Goal: Transaction & Acquisition: Purchase product/service

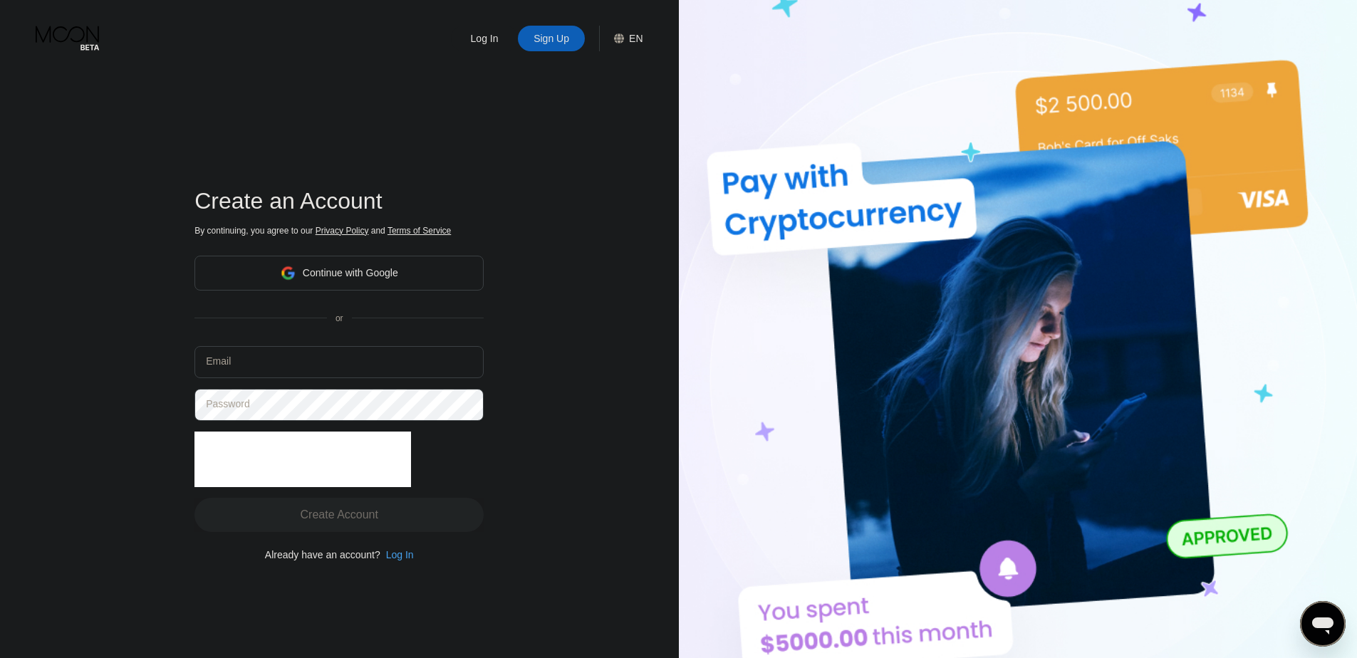
click at [399, 273] on div "Continue with Google" at bounding box center [338, 273] width 289 height 35
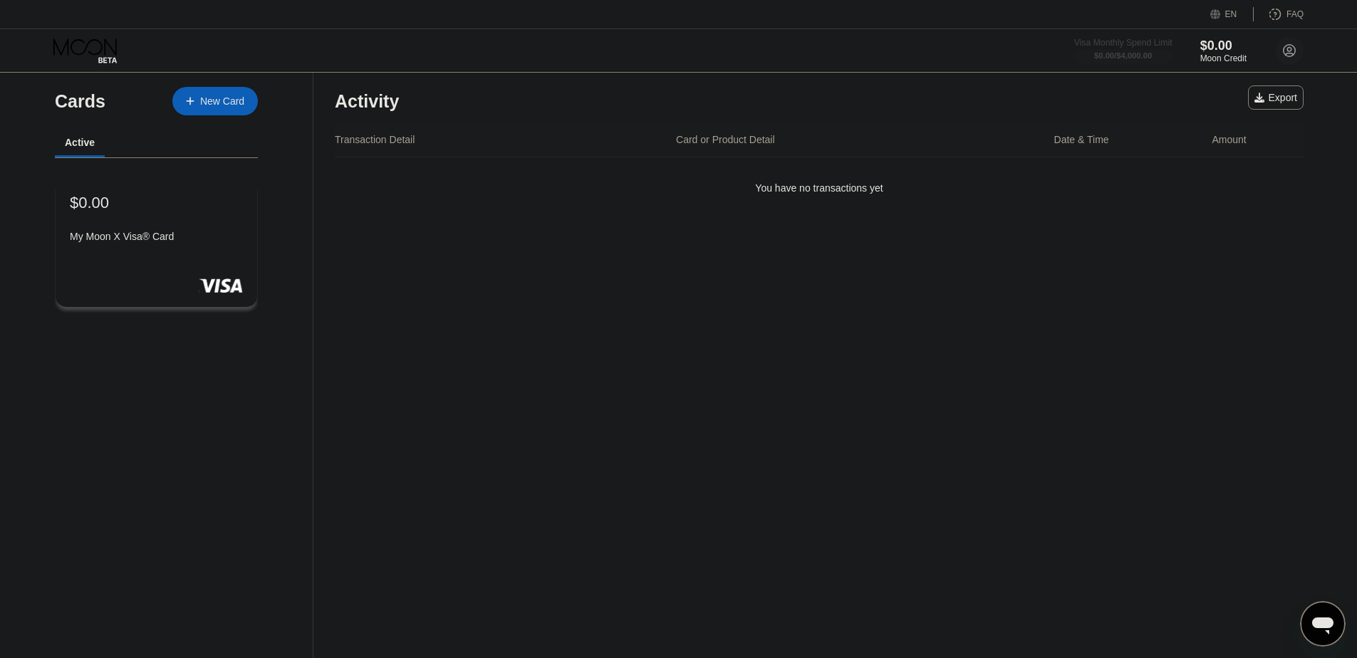
click at [1132, 49] on div at bounding box center [1123, 56] width 98 height 14
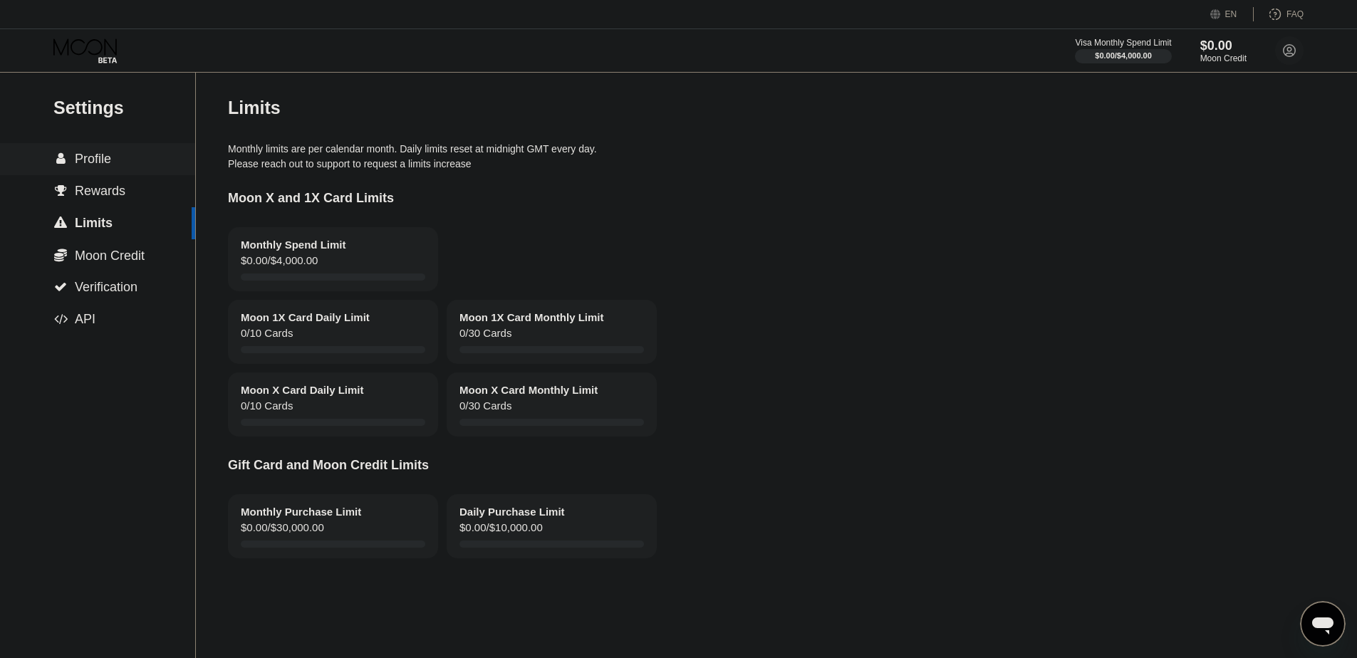
click at [90, 160] on span "Profile" at bounding box center [93, 159] width 36 height 14
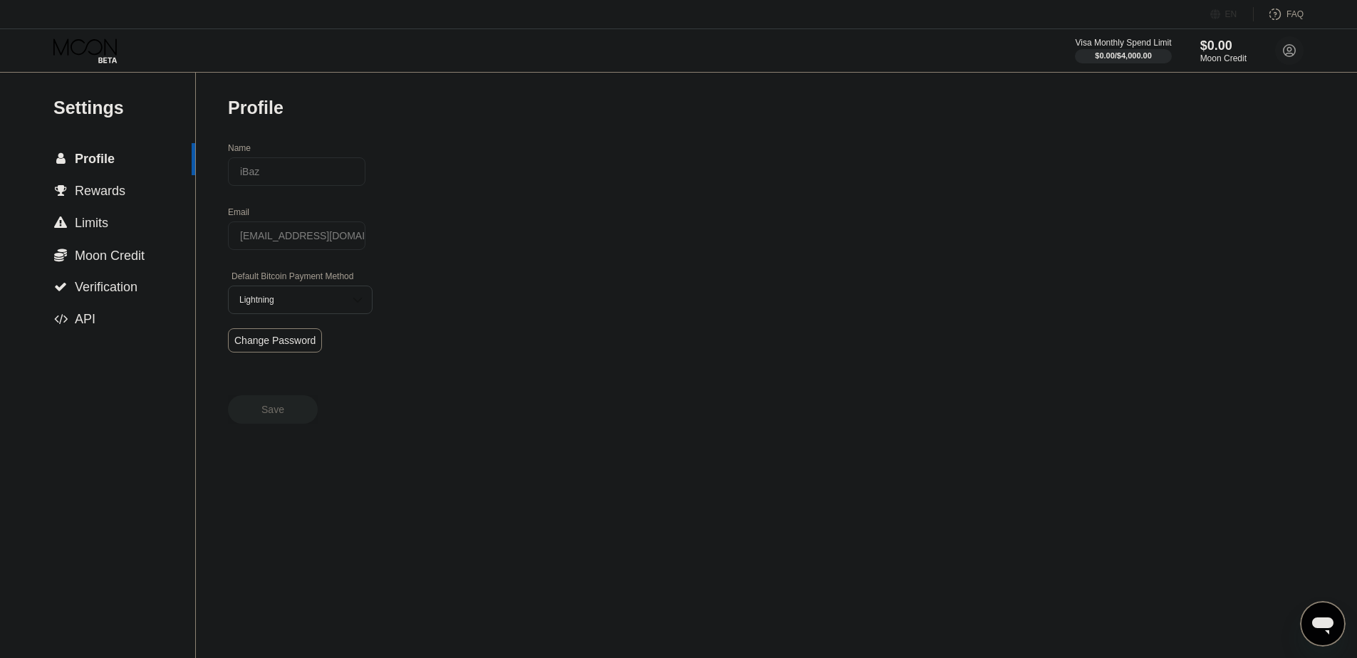
click at [1219, 7] on div "EN" at bounding box center [1217, 14] width 14 height 14
click at [1159, 82] on div "Select an item" at bounding box center [1147, 79] width 98 height 11
click at [1135, 136] on div at bounding box center [1157, 136] width 134 height 28
click at [1214, 207] on div "Settings  Profile  Rewards  Limits  Moon Credit  Verification  API Profil…" at bounding box center [678, 365] width 1357 height 585
click at [892, 122] on div "Settings  Profile  Rewards  Limits  Moon Credit  Verification  API Profil…" at bounding box center [678, 365] width 1357 height 585
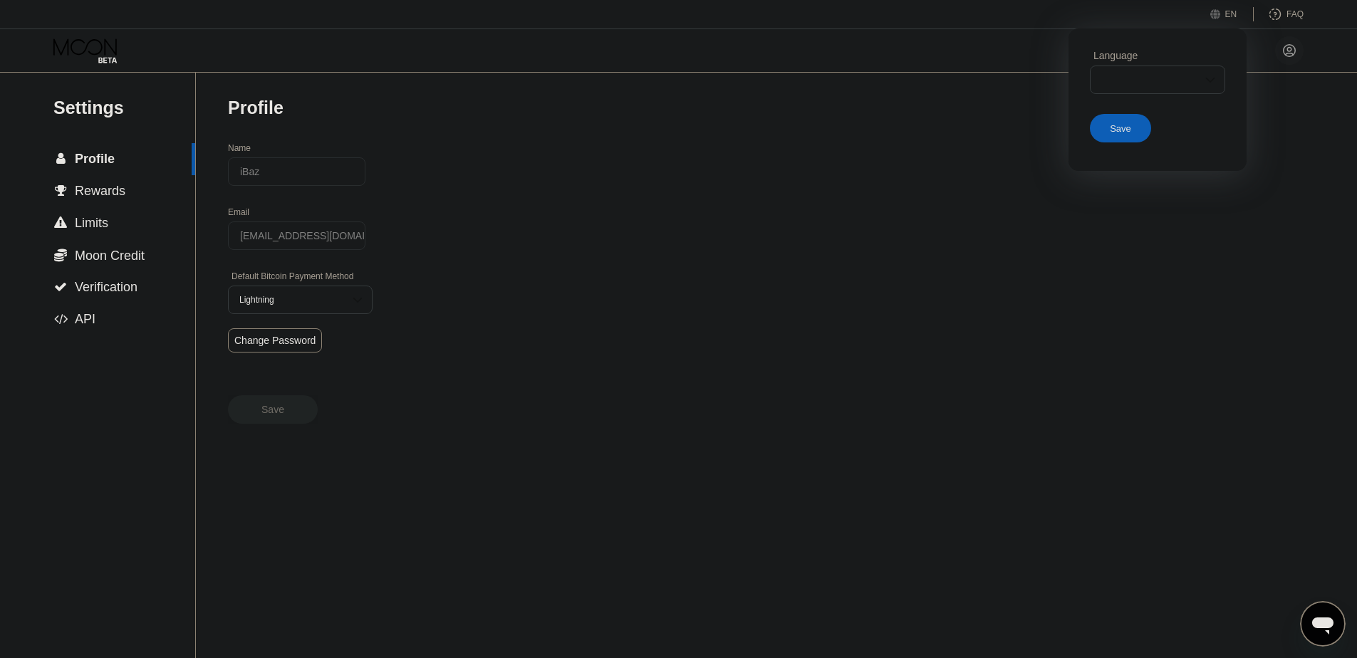
click at [1128, 132] on div "Save" at bounding box center [1120, 128] width 21 height 12
click at [1226, 12] on div "ES" at bounding box center [1230, 14] width 11 height 10
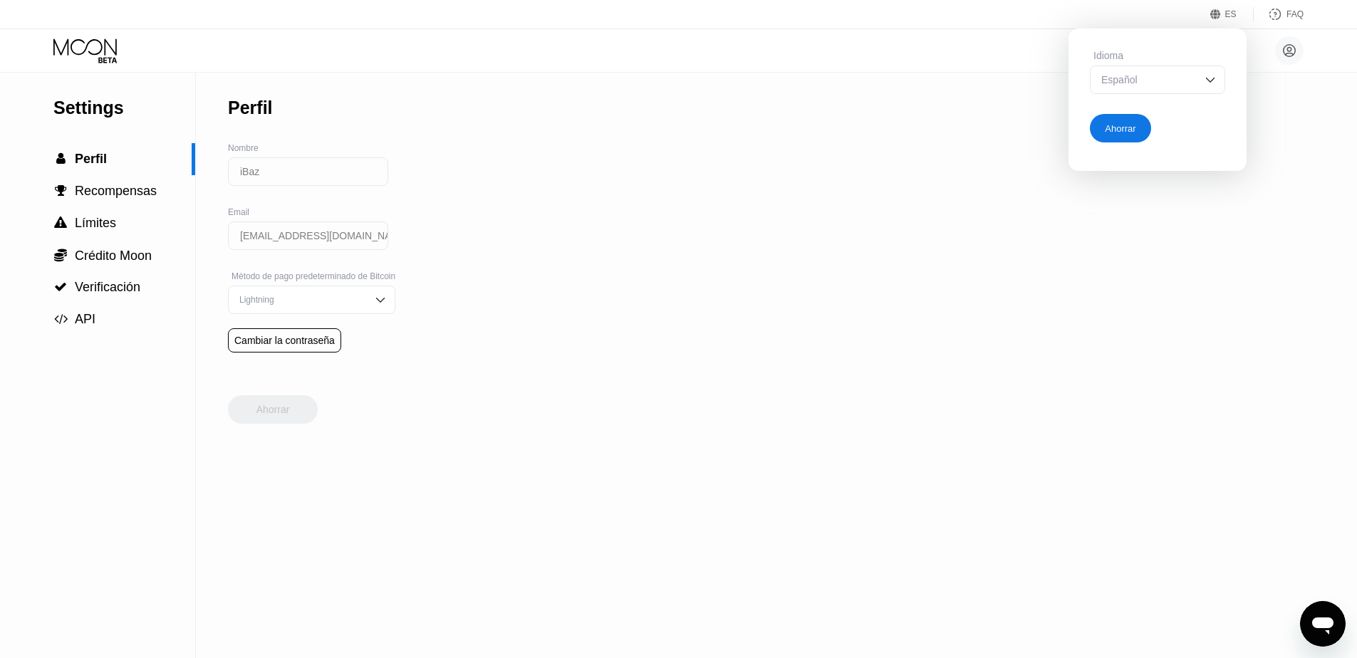
click at [954, 90] on div "Settings  Perfil  Recompensas  Límites  Crédito Moon  Verificación  API P…" at bounding box center [678, 365] width 1357 height 585
click at [1165, 74] on div "Español" at bounding box center [1147, 79] width 98 height 11
click at [1182, 66] on div "Español" at bounding box center [1157, 80] width 135 height 28
click at [1175, 75] on div "Español" at bounding box center [1147, 79] width 98 height 11
click at [1123, 103] on div "Inglés" at bounding box center [1158, 108] width 120 height 11
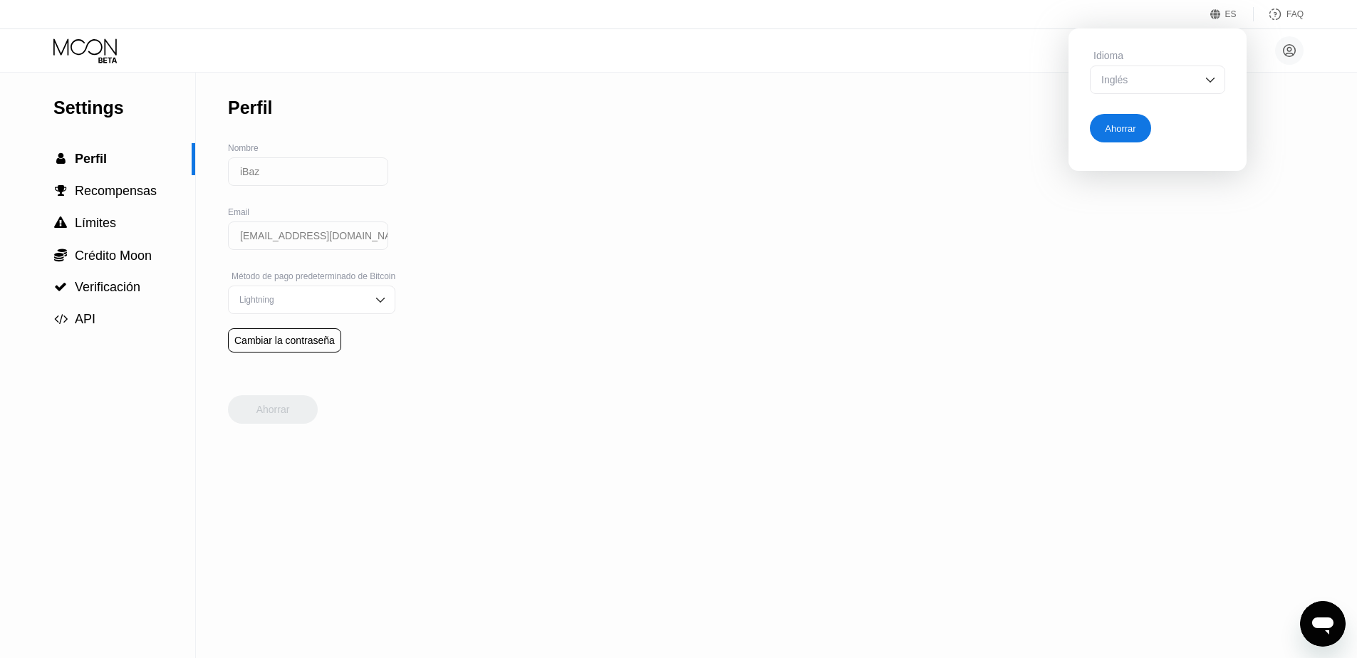
click at [1121, 134] on div "Ahorrar" at bounding box center [1120, 128] width 61 height 28
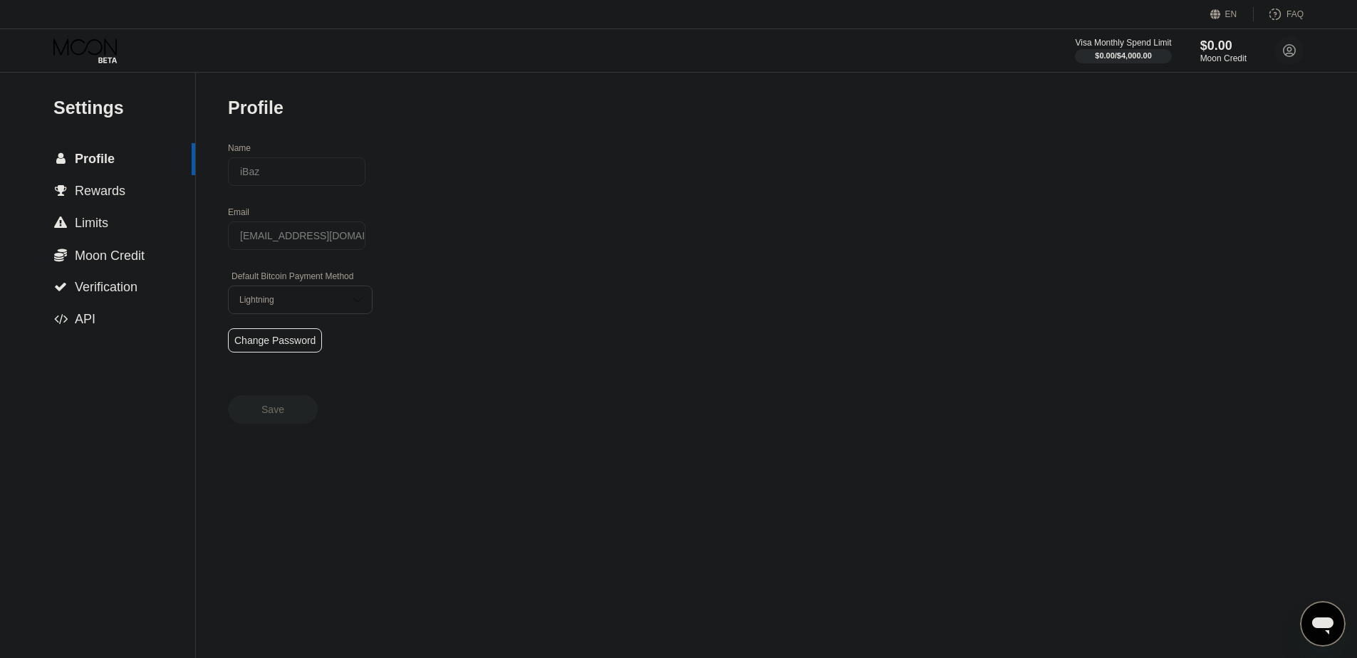
click at [848, 135] on div "Settings  Profile  Rewards  Limits  Moon Credit  Verification  API Profil…" at bounding box center [678, 365] width 1357 height 585
click at [75, 153] on span "Profile" at bounding box center [95, 159] width 40 height 14
click at [110, 192] on span "Rewards" at bounding box center [100, 191] width 51 height 14
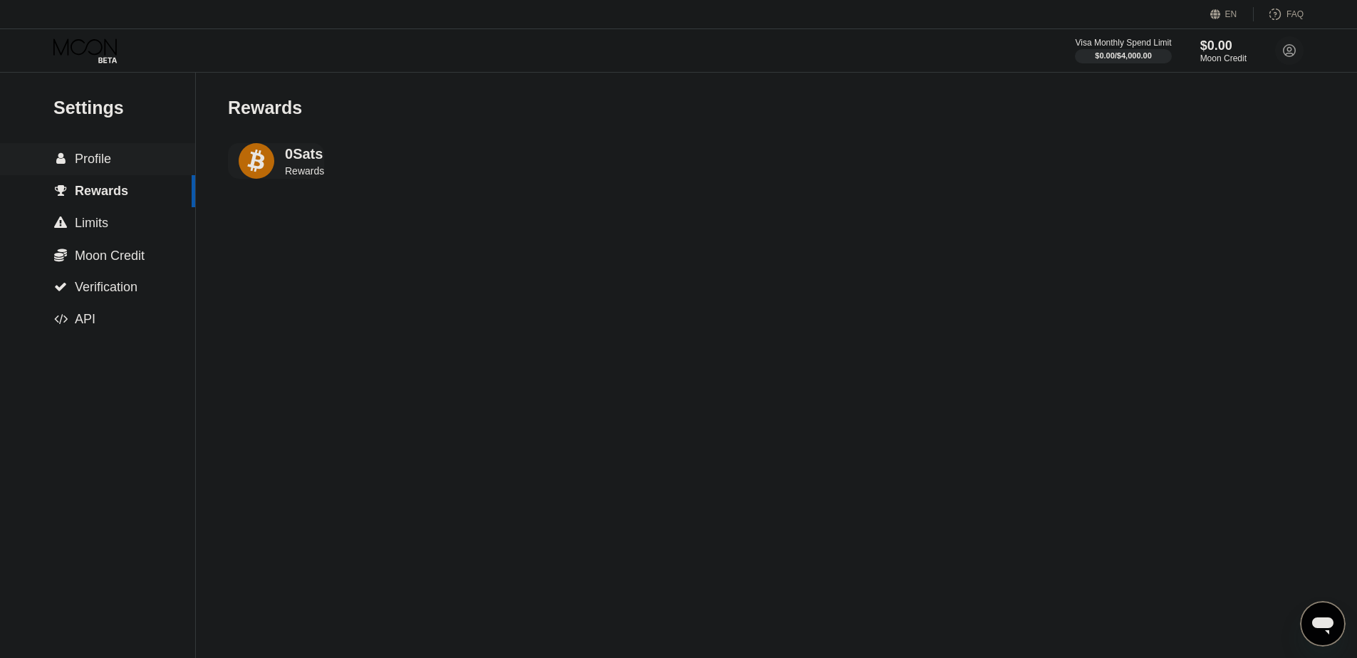
click at [110, 162] on div " Profile" at bounding box center [97, 159] width 195 height 15
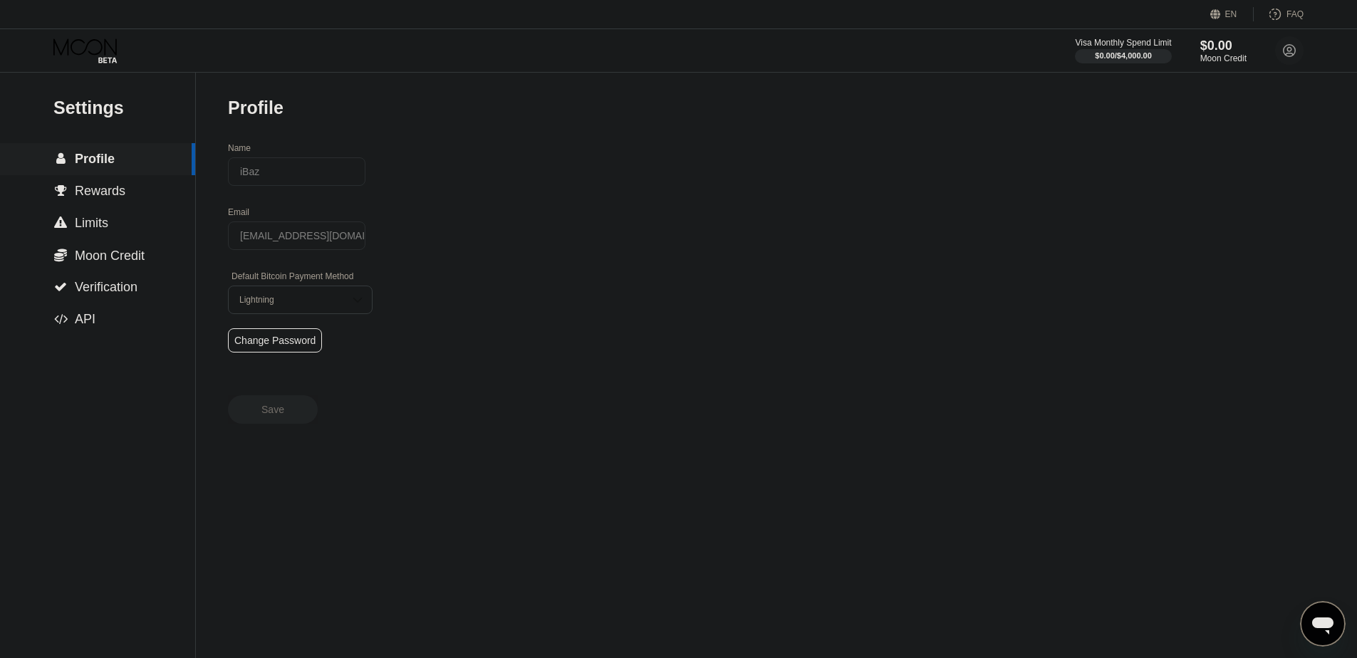
click at [100, 184] on span "Rewards" at bounding box center [100, 191] width 51 height 14
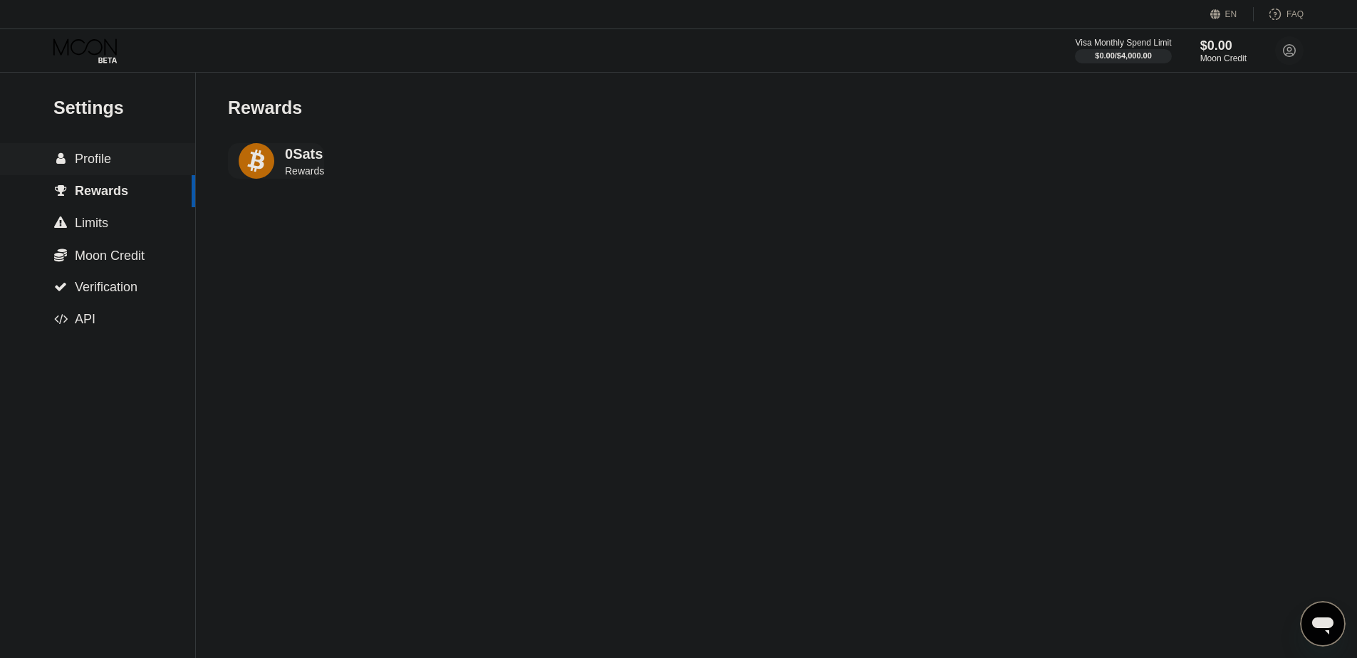
click at [76, 155] on span "Profile" at bounding box center [93, 159] width 36 height 14
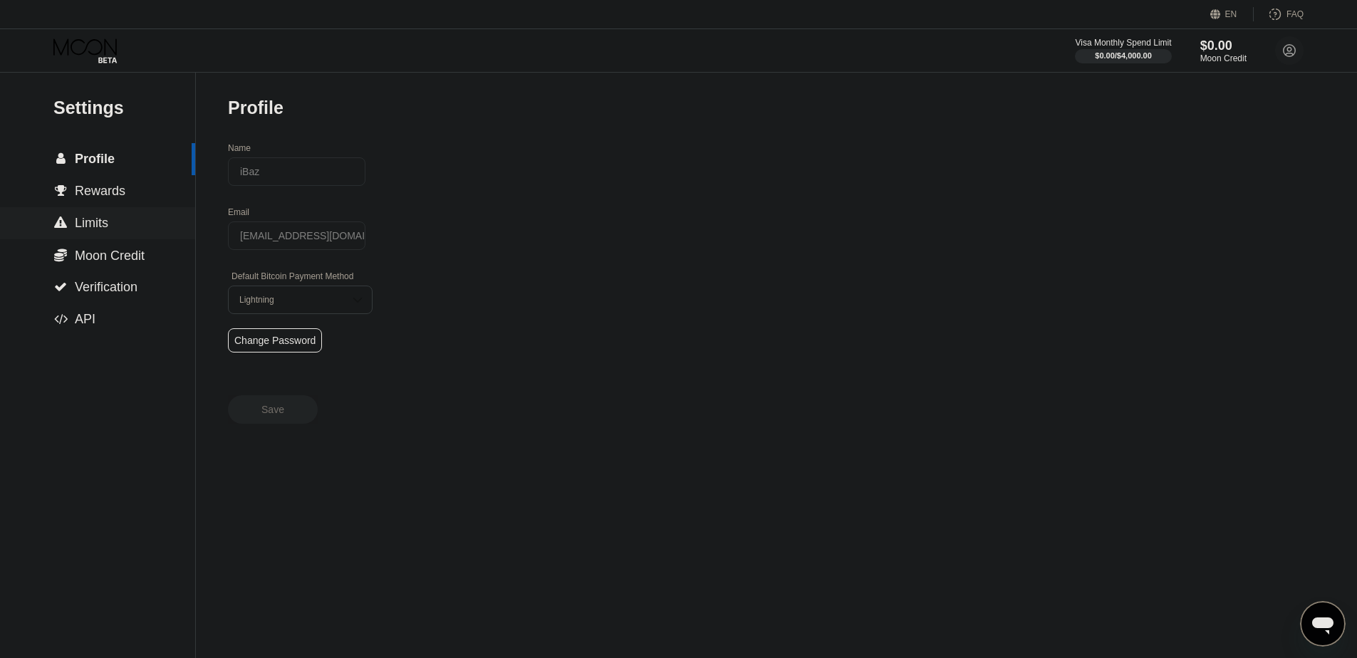
click at [127, 249] on span "Moon Credit" at bounding box center [110, 256] width 70 height 14
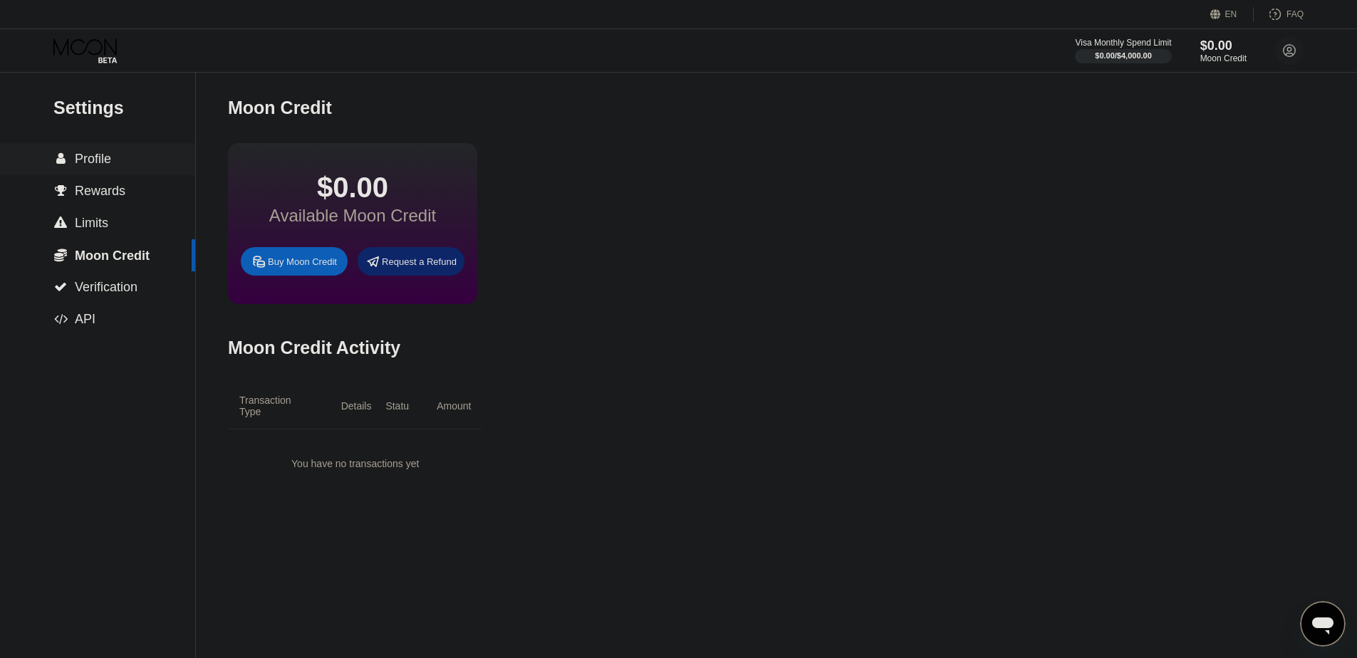
click at [99, 161] on span "Profile" at bounding box center [93, 159] width 36 height 14
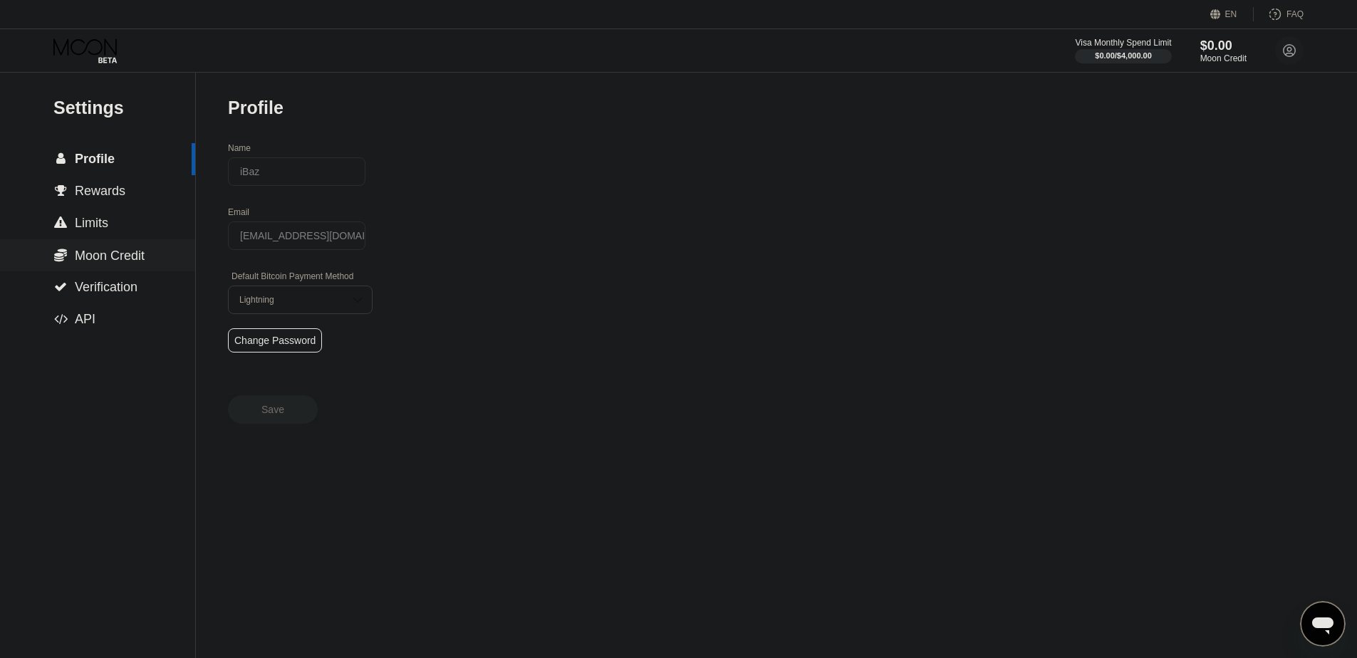
click at [130, 261] on span "Moon Credit" at bounding box center [110, 256] width 70 height 14
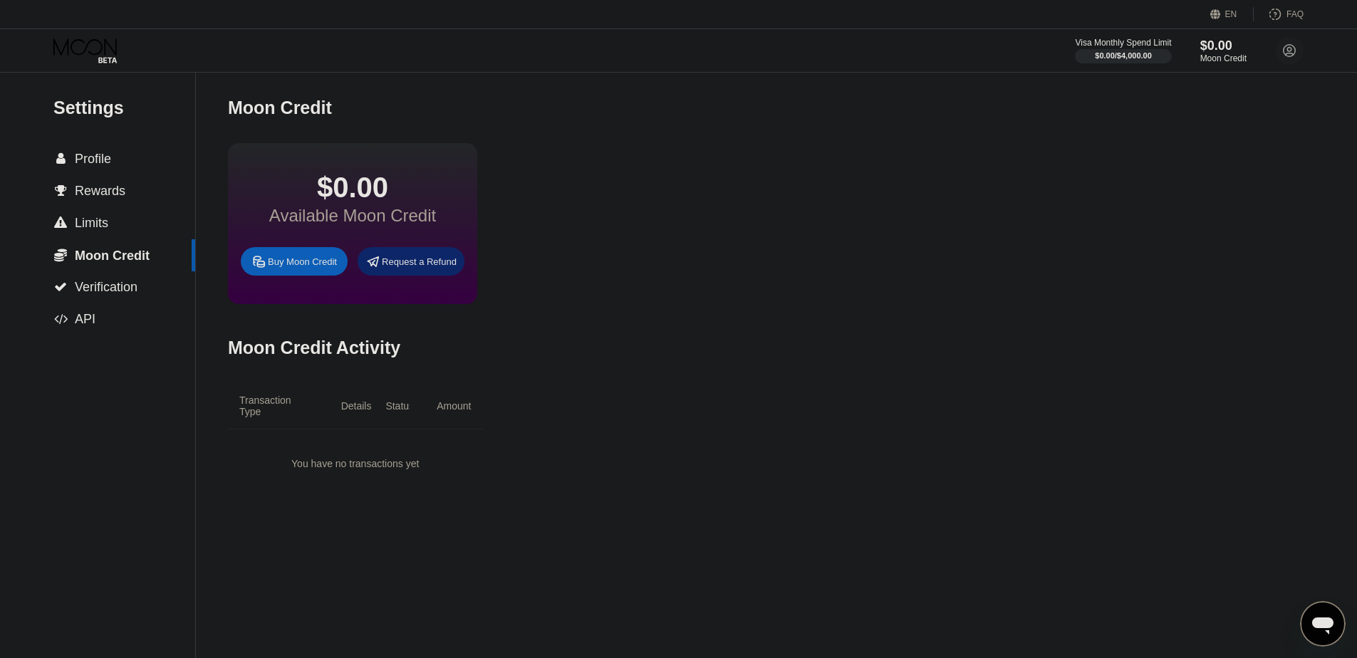
click at [337, 261] on div "Buy Moon Credit" at bounding box center [302, 262] width 69 height 12
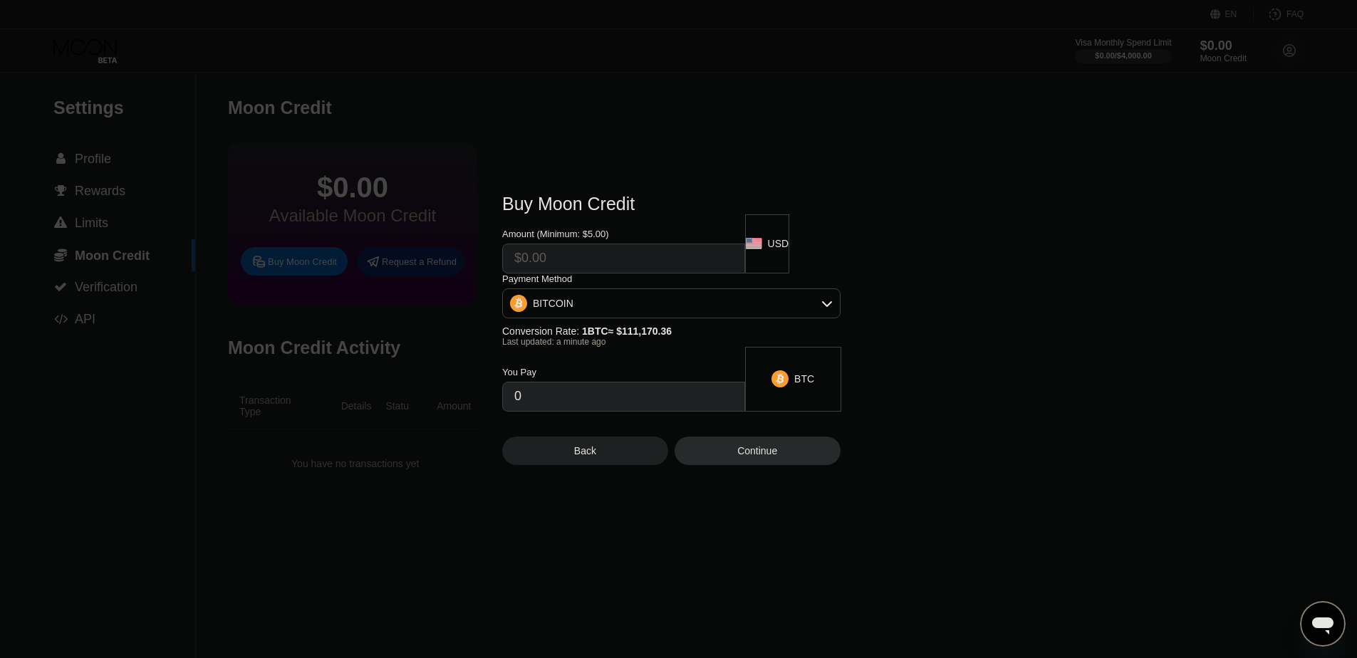
click at [1057, 221] on div "Buy Moon Credit Amount (Minimum: $5.00) USD Payment Method BITCOIN Conversion R…" at bounding box center [678, 329] width 1357 height 314
click at [620, 453] on div "Back" at bounding box center [585, 451] width 166 height 28
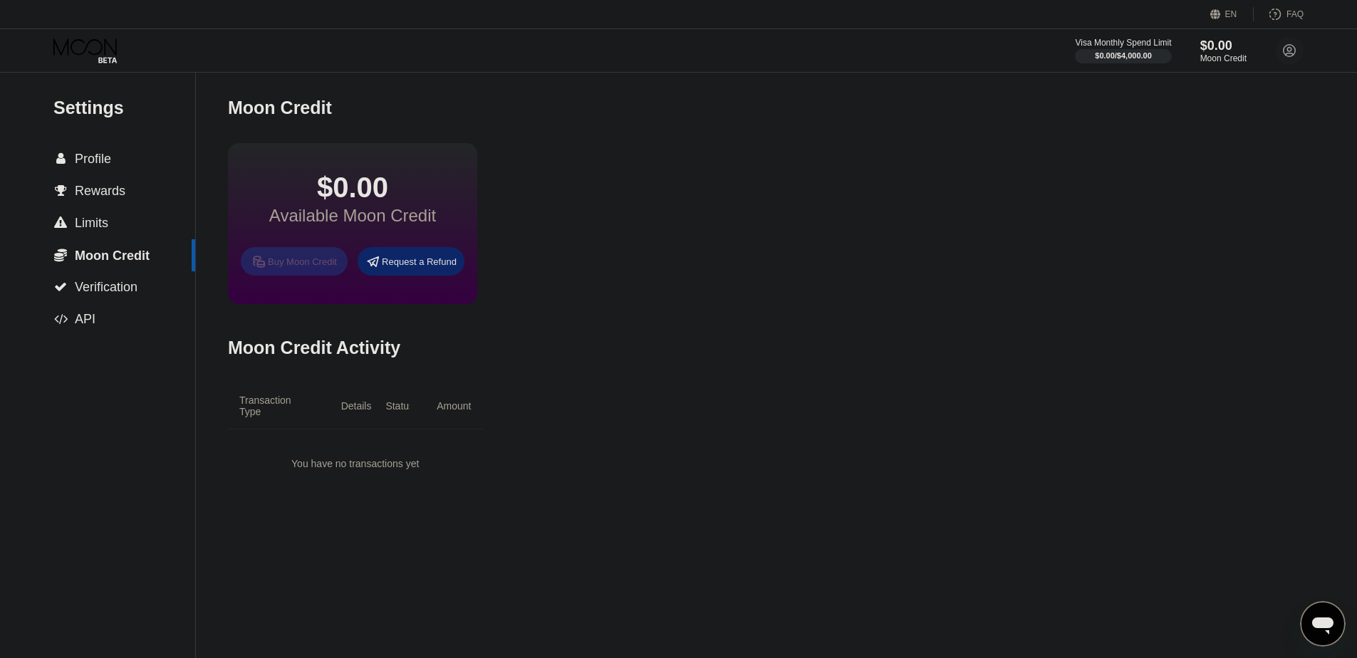
click at [337, 264] on div "Buy Moon Credit" at bounding box center [302, 262] width 69 height 12
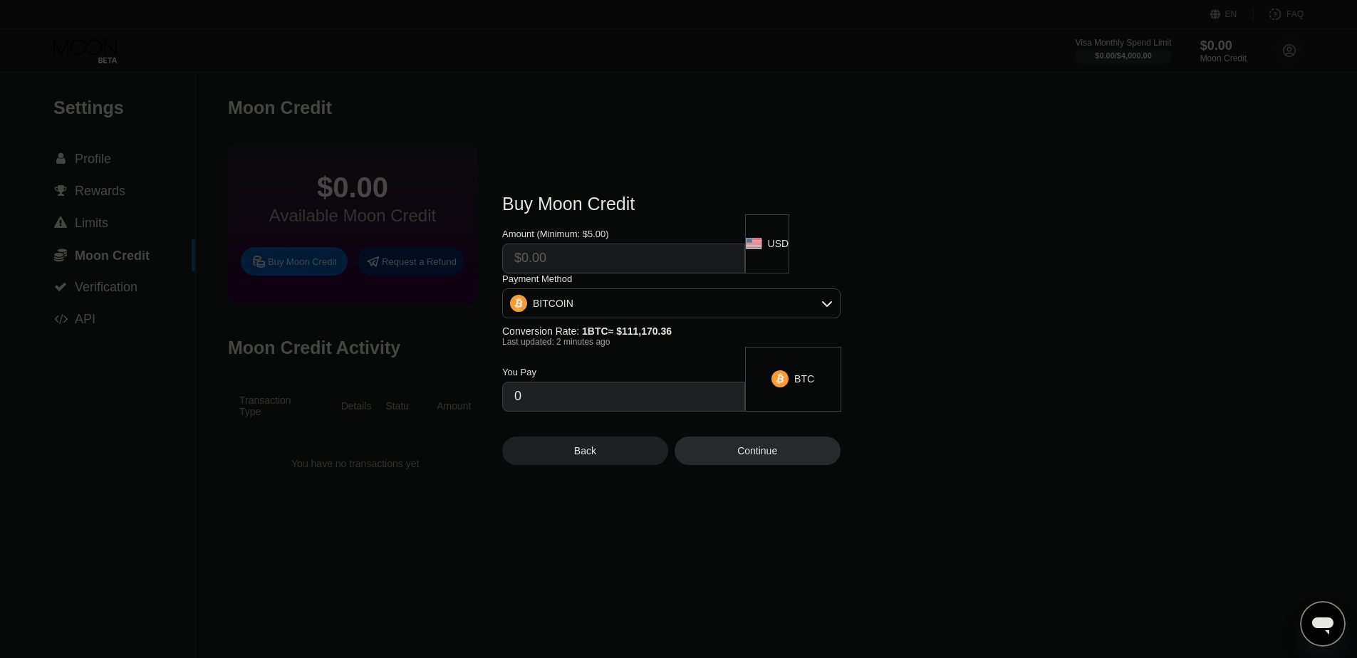
click at [831, 316] on div "BITCOIN" at bounding box center [671, 303] width 338 height 30
click at [821, 309] on icon at bounding box center [826, 303] width 11 height 11
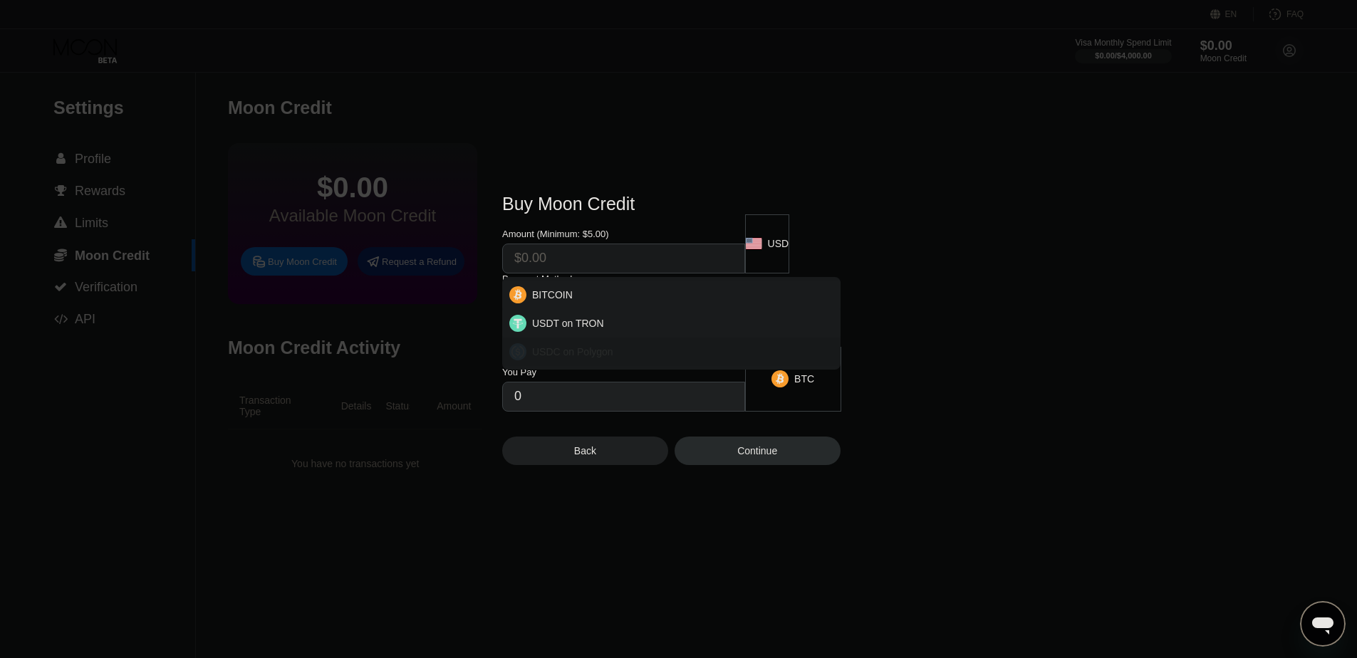
click at [671, 358] on div "USDC on Polygon" at bounding box center [679, 351] width 307 height 11
